Goal: Navigation & Orientation: Find specific page/section

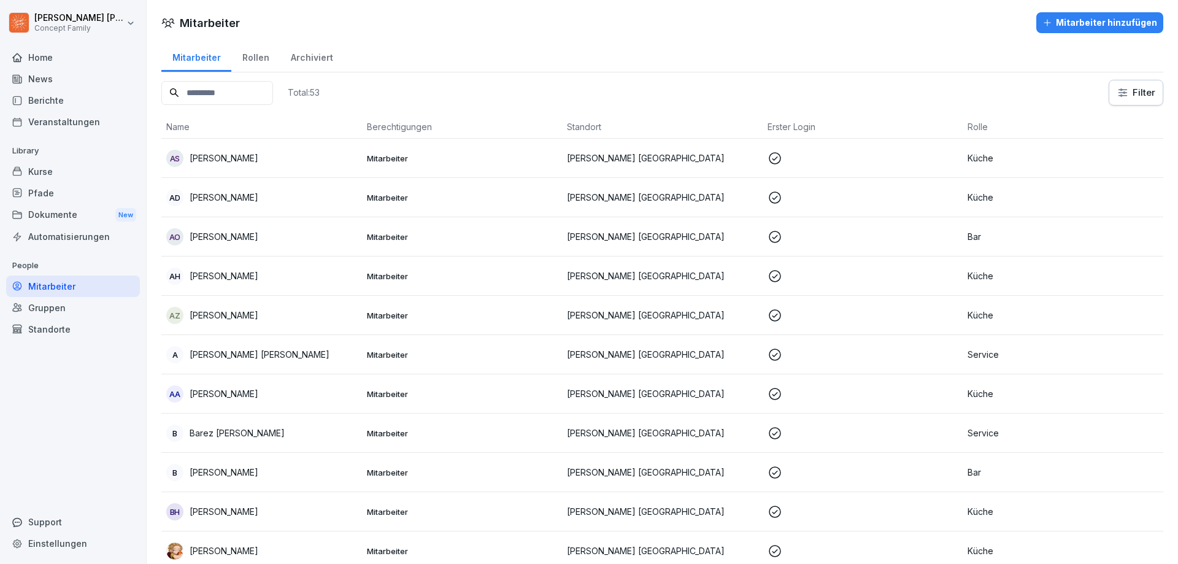
click at [84, 103] on div "Berichte" at bounding box center [73, 100] width 134 height 21
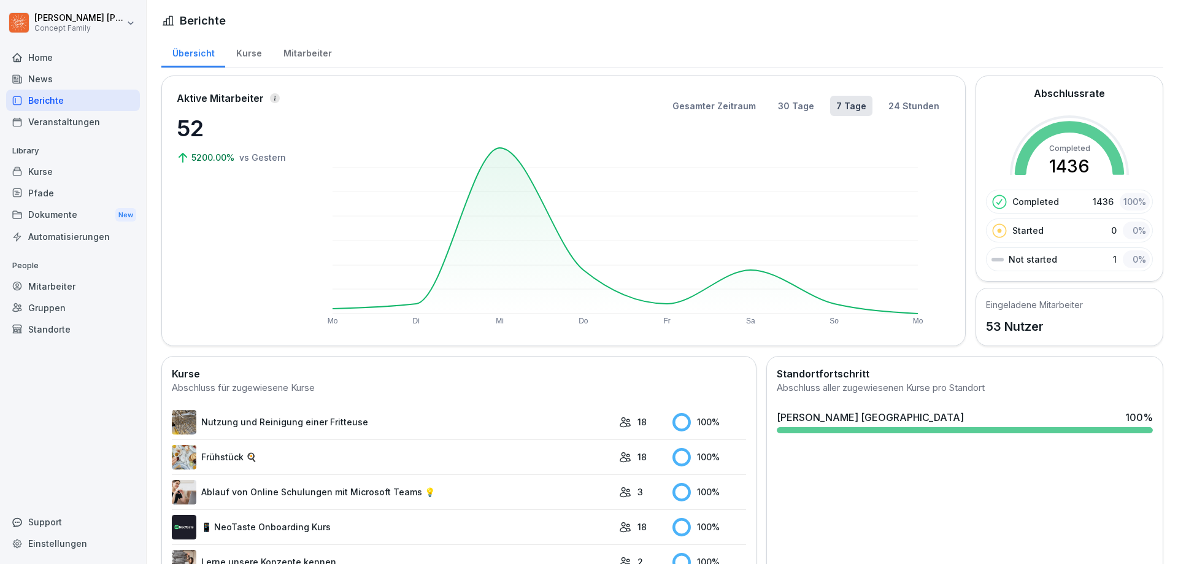
click at [297, 58] on div "Mitarbeiter" at bounding box center [307, 51] width 70 height 31
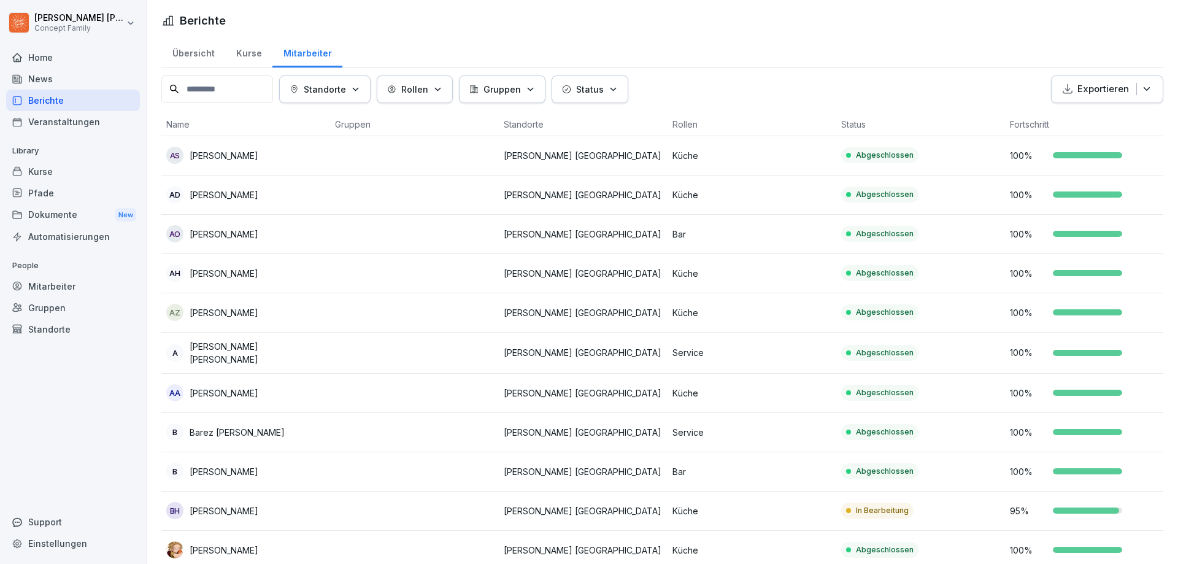
click at [250, 55] on div "Kurse" at bounding box center [248, 51] width 47 height 31
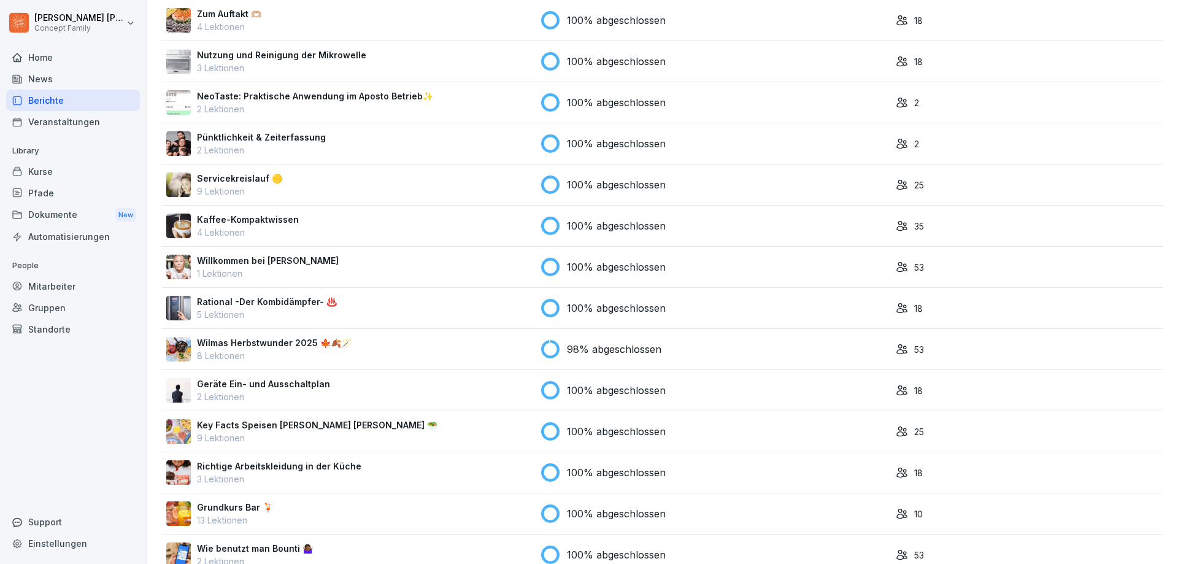
scroll to position [859, 0]
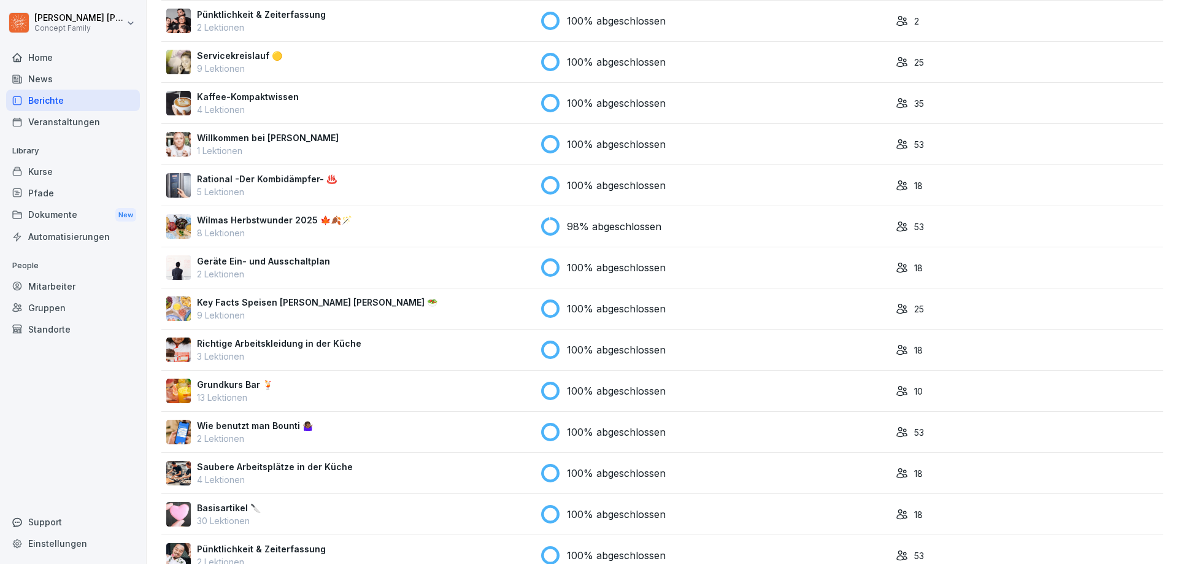
click at [339, 231] on p "8 Lektionen" at bounding box center [274, 232] width 155 height 13
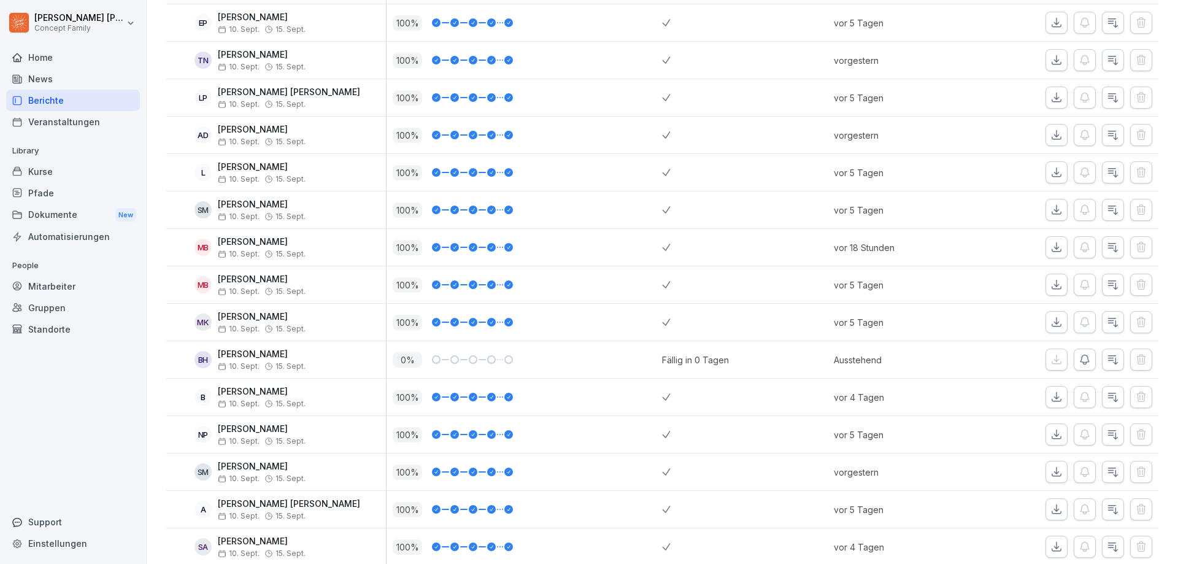
scroll to position [1685, 0]
